Goal: Transaction & Acquisition: Purchase product/service

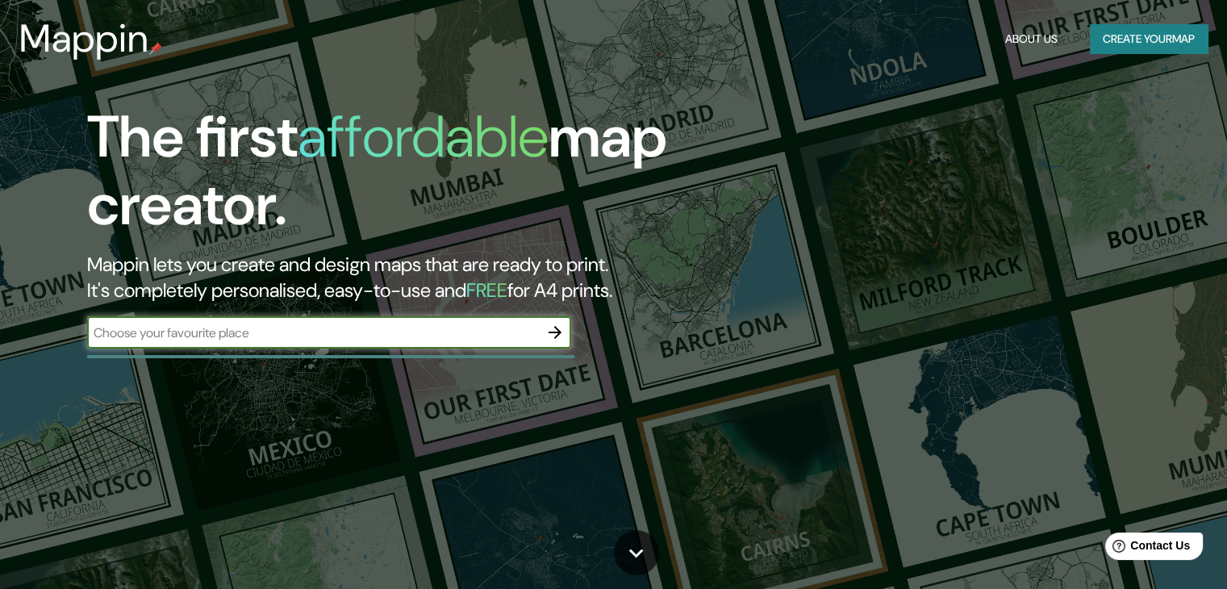
click at [298, 332] on input "text" at bounding box center [313, 332] width 452 height 19
type input "VALLEDUPAR"
click at [550, 336] on icon "button" at bounding box center [554, 332] width 19 height 19
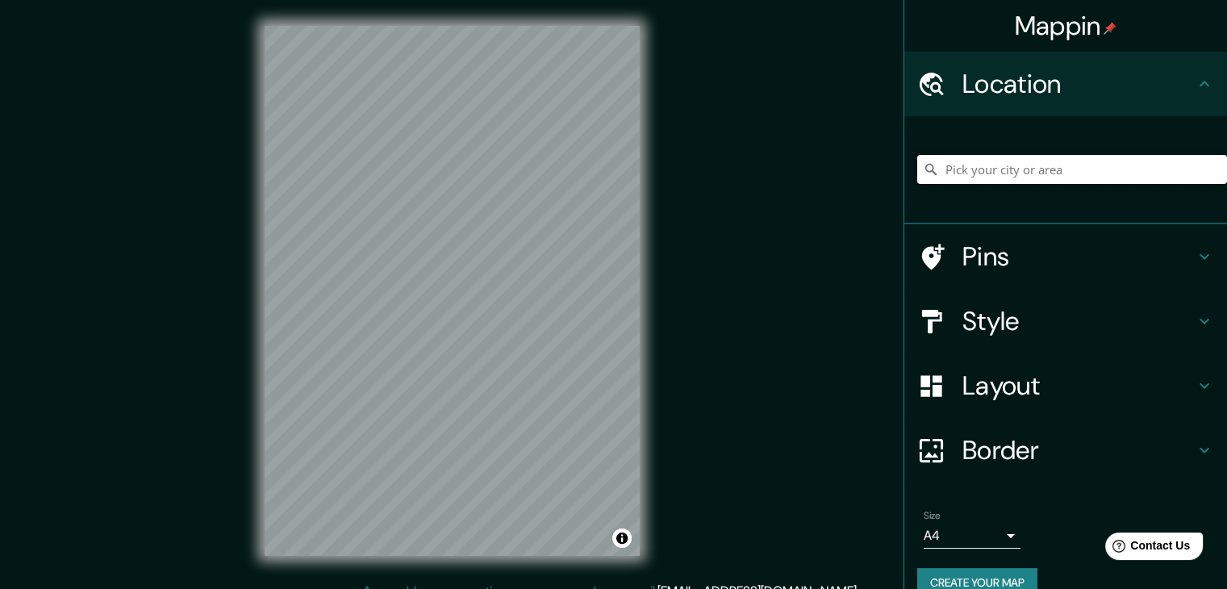
click at [1067, 172] on input "Pick your city or area" at bounding box center [1072, 169] width 310 height 29
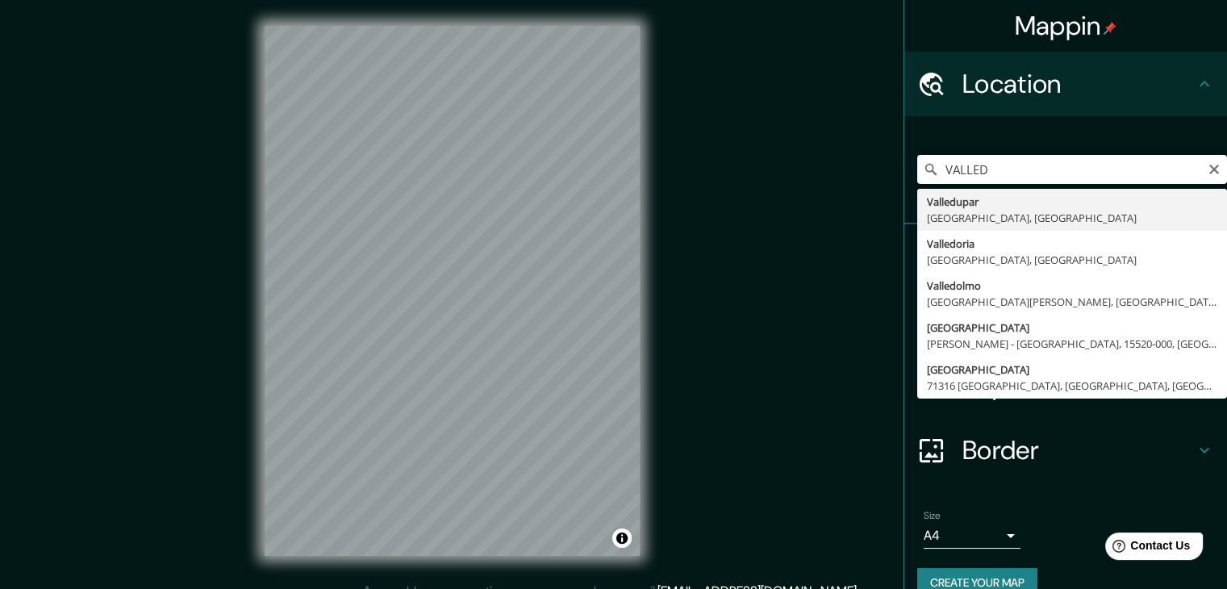
type input "Valledupar, [GEOGRAPHIC_DATA], [GEOGRAPHIC_DATA]"
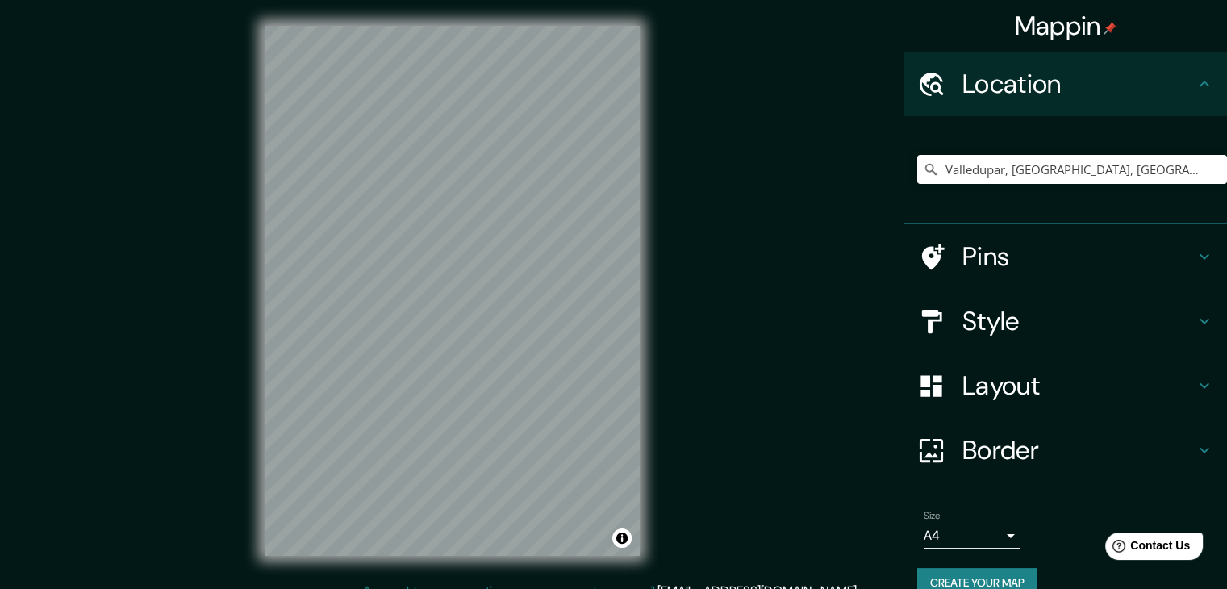
click at [1013, 323] on h4 "Style" at bounding box center [1078, 321] width 232 height 32
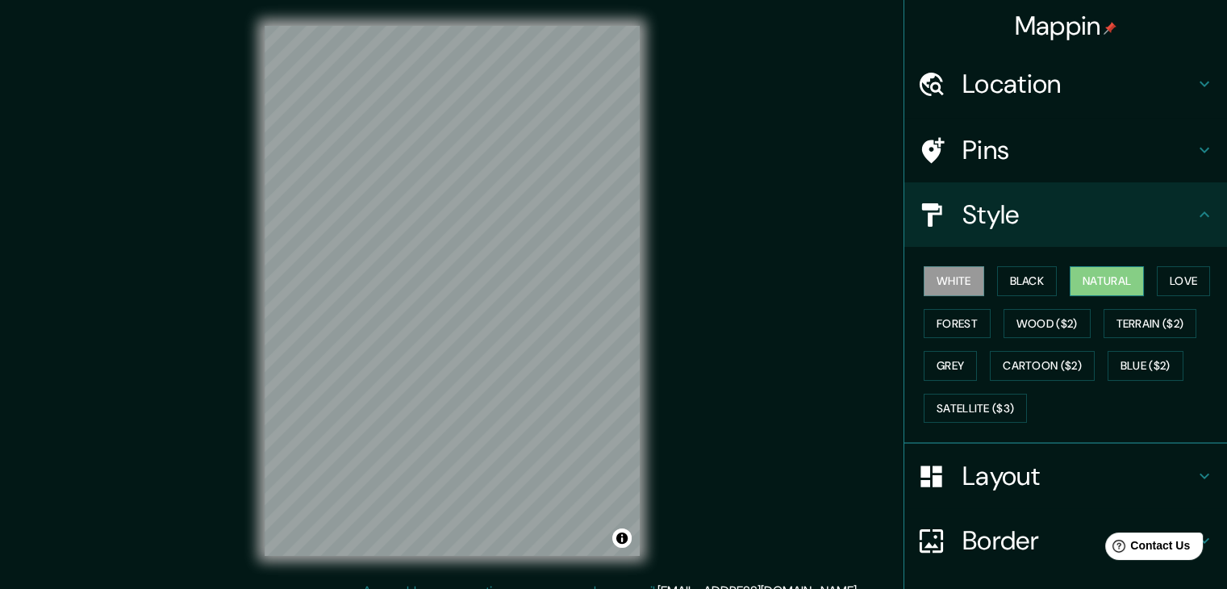
click at [1103, 276] on button "Natural" at bounding box center [1107, 281] width 74 height 30
click at [956, 318] on button "Forest" at bounding box center [957, 324] width 67 height 30
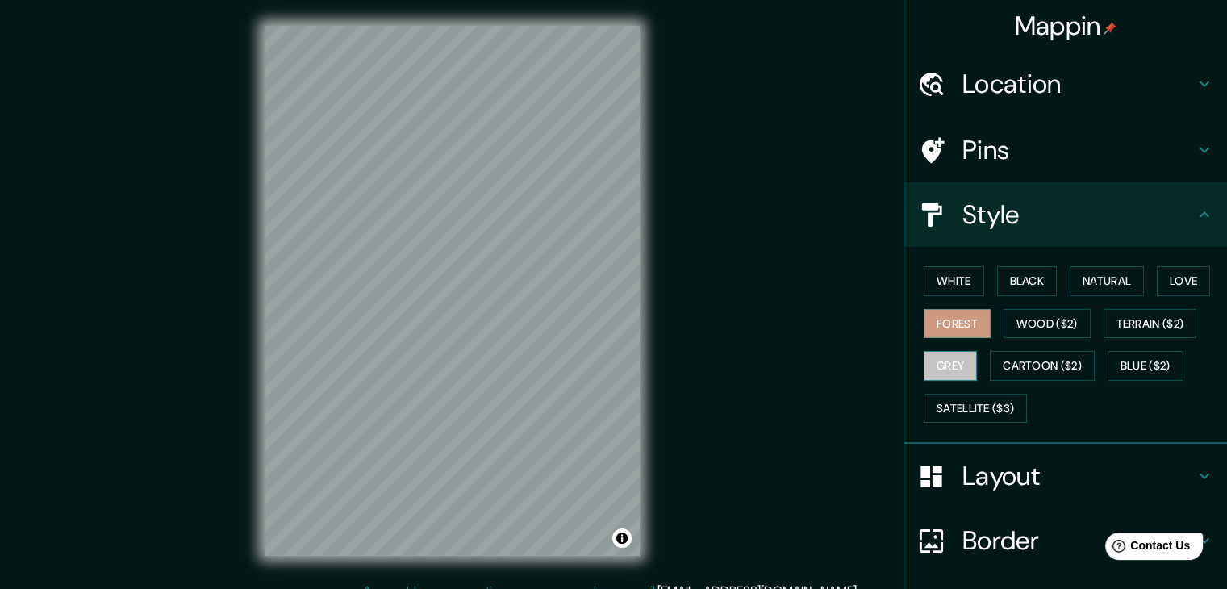
click at [930, 365] on button "Grey" at bounding box center [950, 366] width 53 height 30
click at [1010, 278] on button "Black" at bounding box center [1027, 281] width 60 height 30
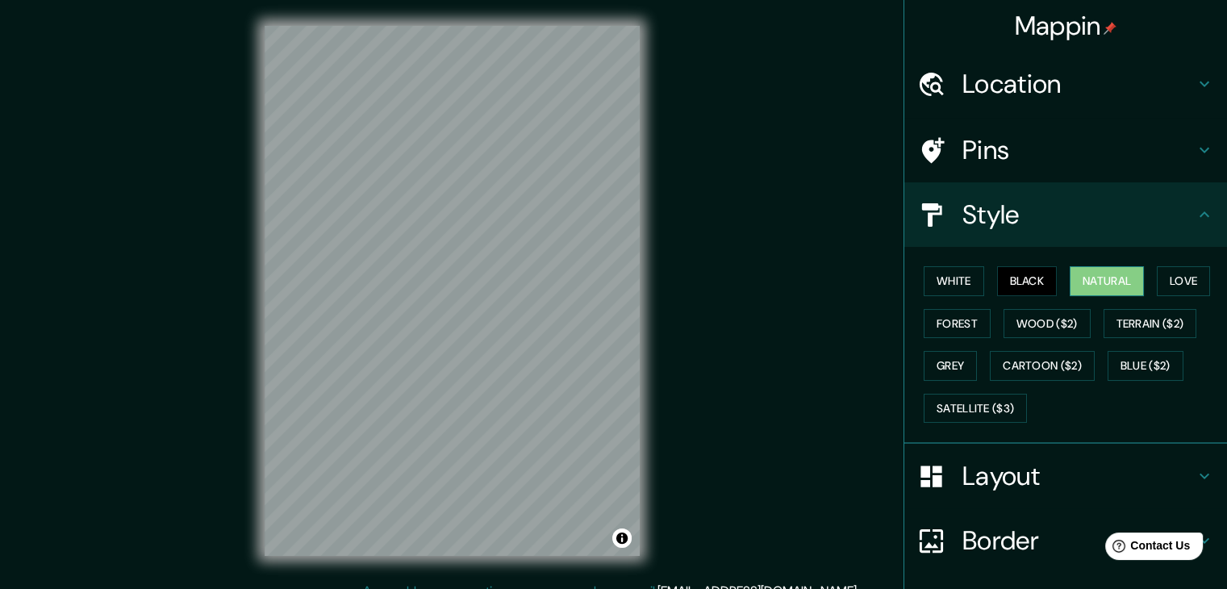
click at [1082, 279] on button "Natural" at bounding box center [1107, 281] width 74 height 30
click at [1169, 282] on button "Love" at bounding box center [1183, 281] width 53 height 30
